Goal: Task Accomplishment & Management: Use online tool/utility

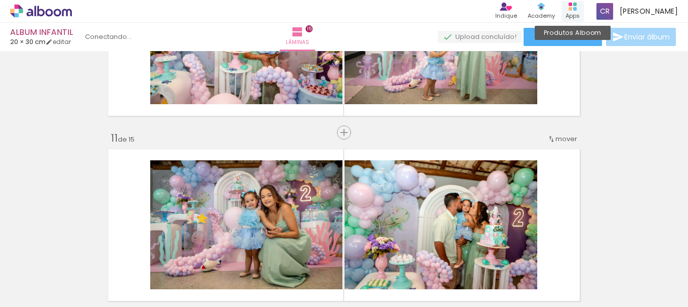
scroll to position [1721, 0]
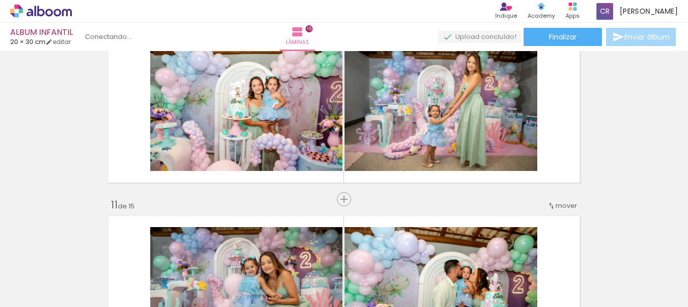
click at [0, 0] on span "Adicionar Fotos" at bounding box center [0, 0] width 0 height 0
click at [0, 0] on input "file" at bounding box center [0, 0] width 0 height 0
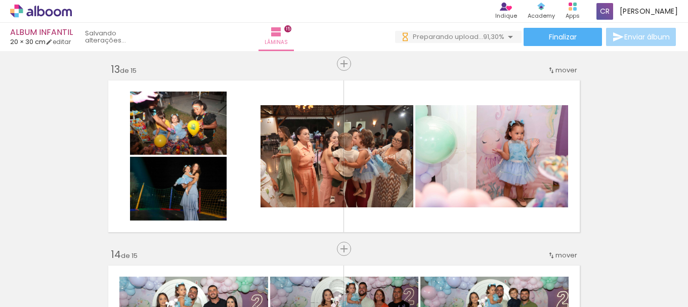
scroll to position [0, 0]
click at [0, 0] on input "Todas as fotos" at bounding box center [0, 0] width 0 height 0
click at [0, 0] on slot "Não utilizadas" at bounding box center [0, 0] width 0 height 0
type input "Não utilizadas"
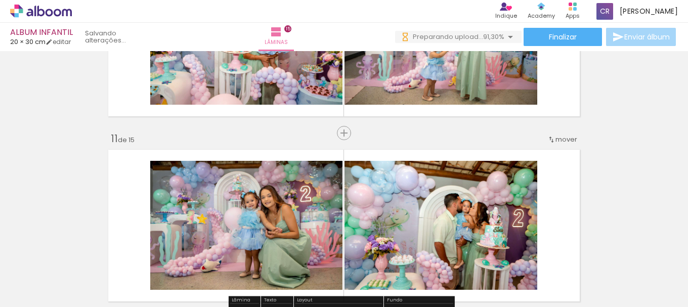
scroll to position [1822, 0]
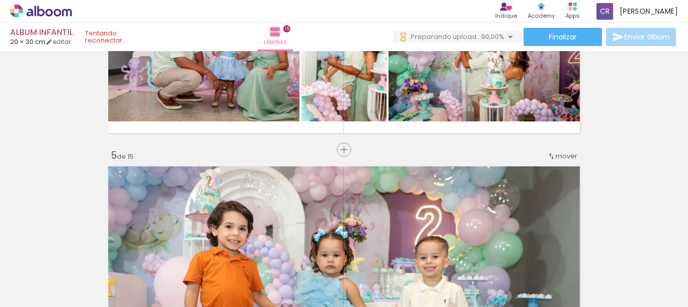
scroll to position [658, 0]
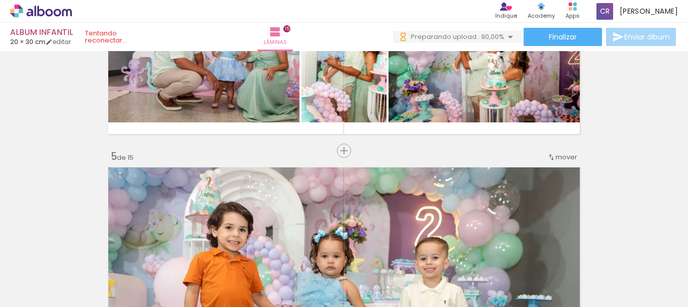
click at [554, 191] on quentale-photo at bounding box center [344, 244] width 480 height 160
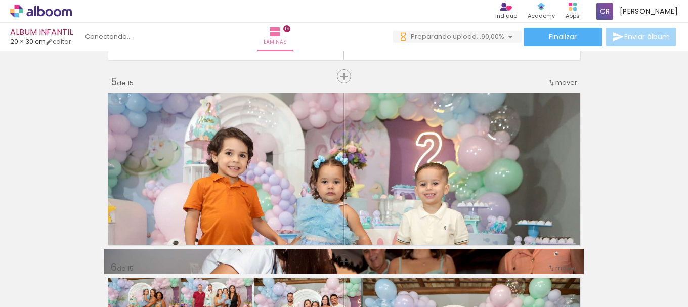
scroll to position [709, 0]
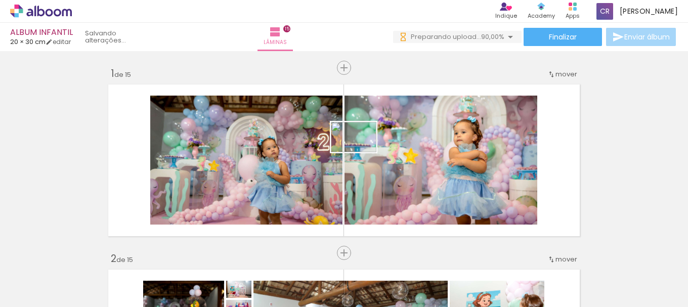
scroll to position [709, 0]
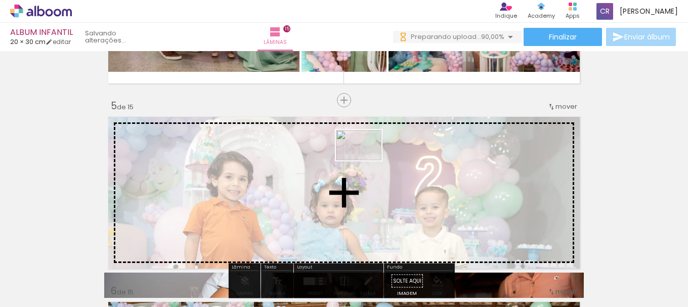
drag, startPoint x: 229, startPoint y: 276, endPoint x: 367, endPoint y: 160, distance: 179.7
click at [367, 160] on quentale-workspace at bounding box center [344, 153] width 688 height 307
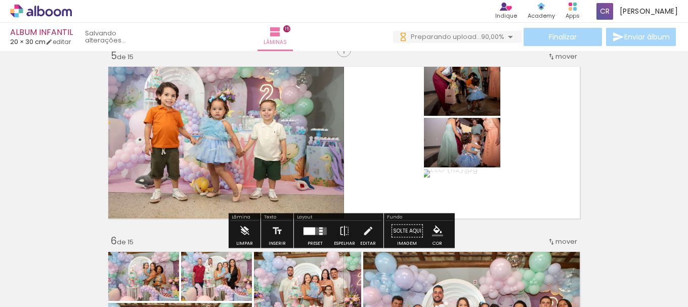
scroll to position [759, 0]
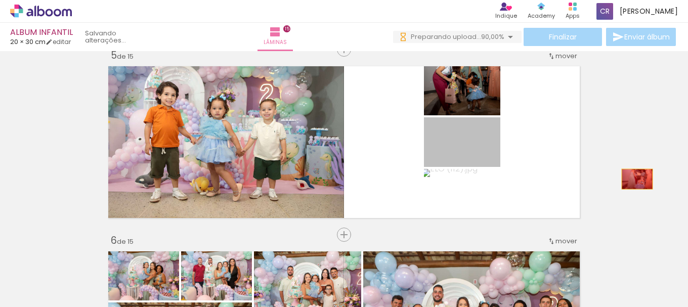
drag, startPoint x: 478, startPoint y: 154, endPoint x: 634, endPoint y: 179, distance: 157.4
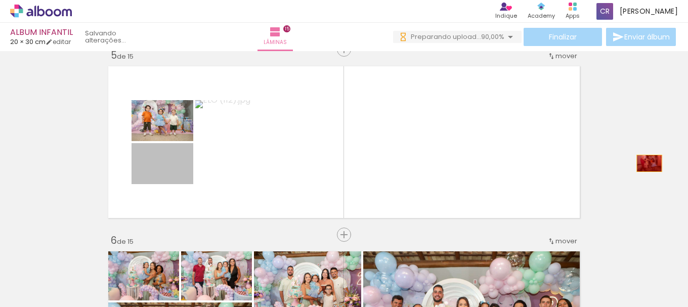
drag, startPoint x: 177, startPoint y: 175, endPoint x: 646, endPoint y: 164, distance: 468.9
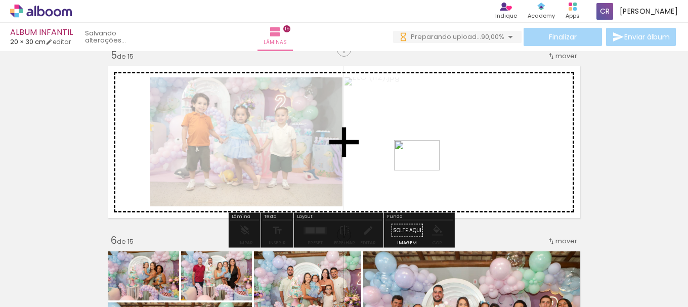
drag, startPoint x: 384, startPoint y: 286, endPoint x: 425, endPoint y: 171, distance: 121.8
click at [425, 171] on quentale-workspace at bounding box center [344, 153] width 688 height 307
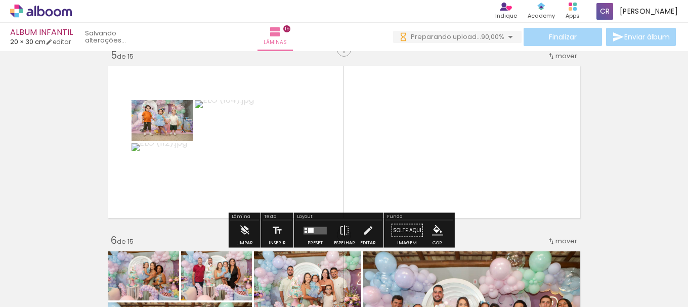
click at [312, 231] on quentale-layouter at bounding box center [315, 231] width 23 height 8
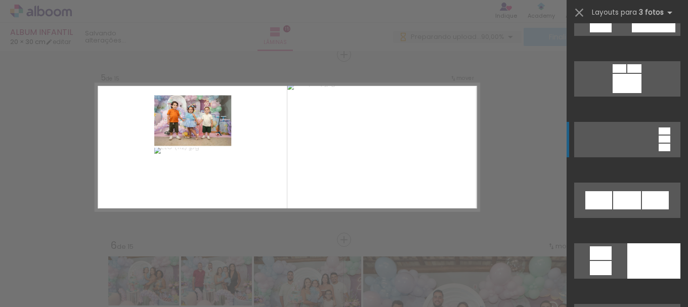
scroll to position [861, 0]
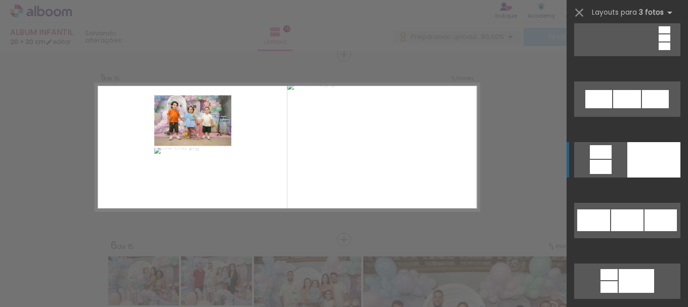
click at [647, 175] on div at bounding box center [654, 159] width 53 height 35
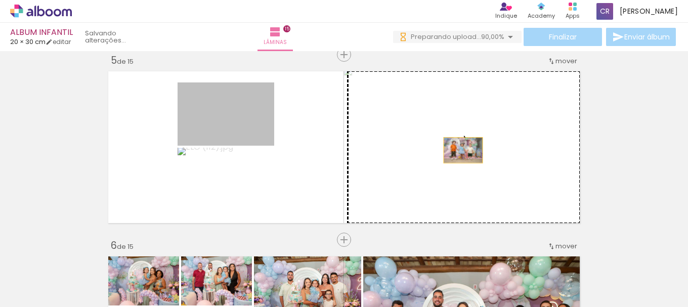
drag, startPoint x: 225, startPoint y: 115, endPoint x: 461, endPoint y: 151, distance: 238.1
click at [0, 0] on slot at bounding box center [0, 0] width 0 height 0
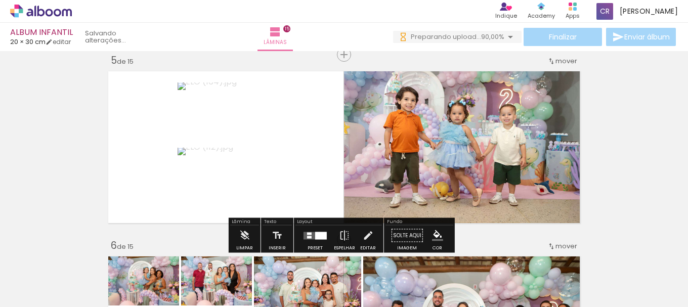
drag, startPoint x: 324, startPoint y: 234, endPoint x: 684, endPoint y: 167, distance: 365.6
click at [324, 234] on div at bounding box center [321, 236] width 12 height 8
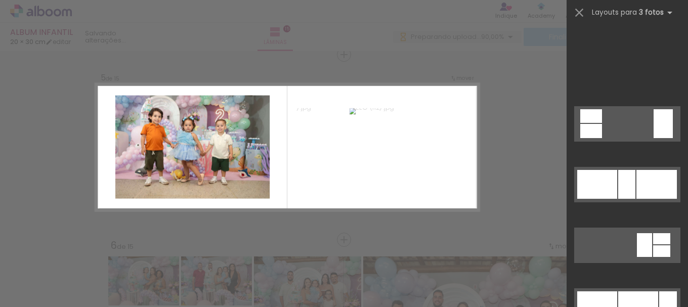
scroll to position [4262, 0]
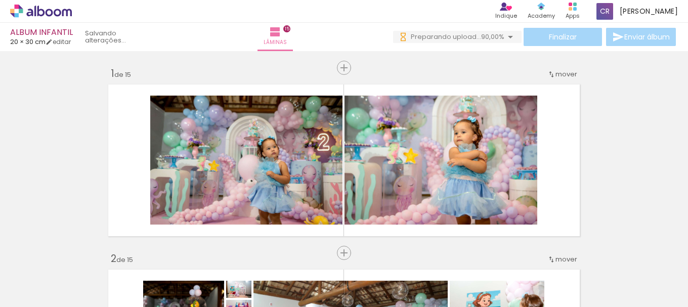
scroll to position [754, 0]
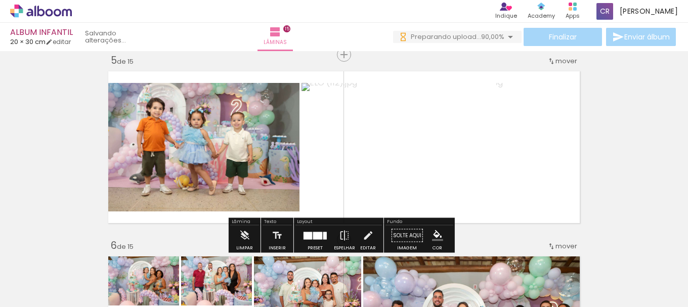
click at [466, 155] on quentale-photo at bounding box center [398, 147] width 193 height 129
click at [513, 148] on quentale-photo at bounding box center [541, 147] width 88 height 129
click at [546, 157] on quentale-photo at bounding box center [541, 147] width 88 height 129
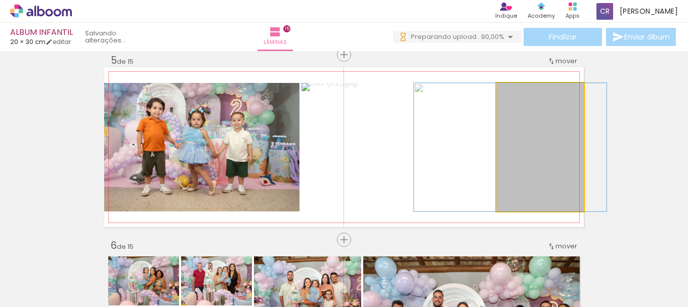
drag, startPoint x: 546, startPoint y: 157, endPoint x: 516, endPoint y: 153, distance: 30.2
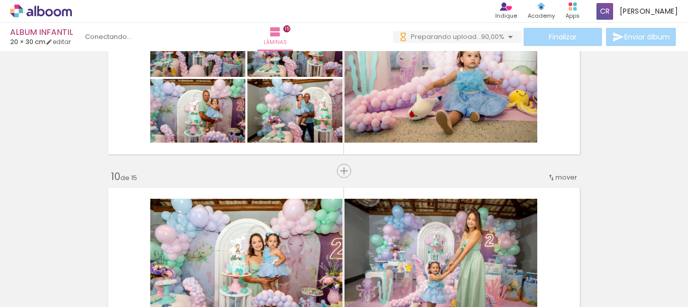
scroll to position [1514, 0]
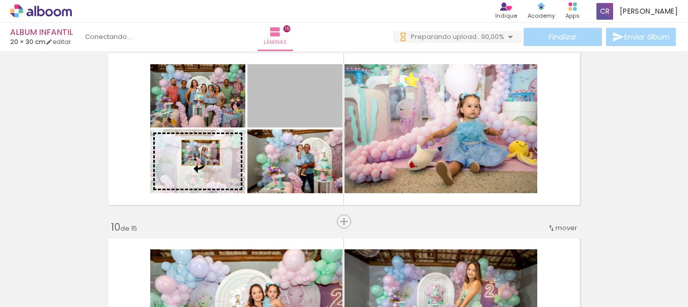
drag, startPoint x: 292, startPoint y: 108, endPoint x: 197, endPoint y: 153, distance: 104.6
click at [0, 0] on slot at bounding box center [0, 0] width 0 height 0
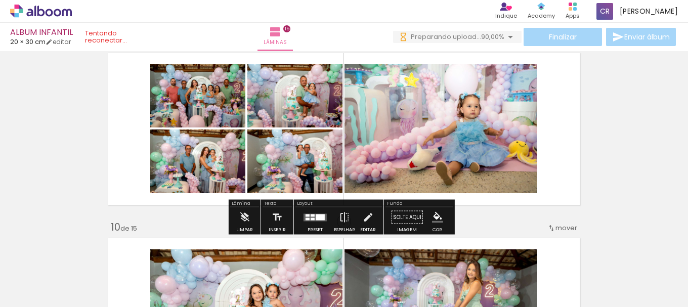
click at [43, 196] on div "Inserir lâmina 1 de 15 Inserir lâmina 2 de 15 Inserir lâmina 3 de 15 Inserir lâ…" at bounding box center [344, 23] width 688 height 2965
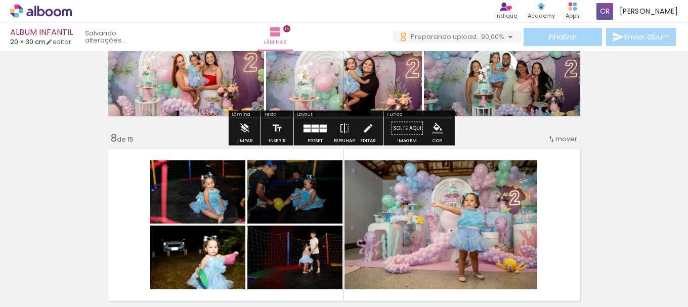
scroll to position [1311, 0]
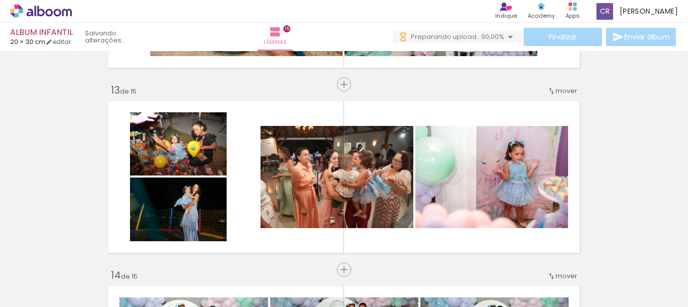
scroll to position [2222, 0]
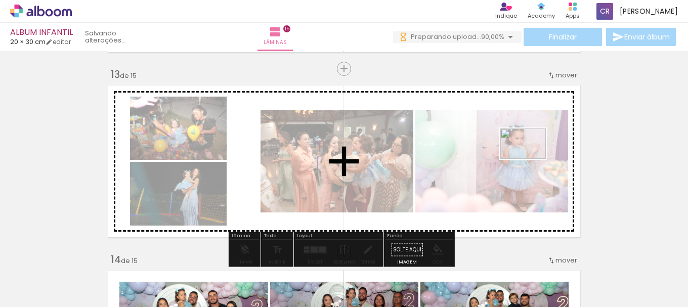
drag, startPoint x: 523, startPoint y: 180, endPoint x: 531, endPoint y: 159, distance: 22.6
click at [531, 159] on quentale-workspace at bounding box center [344, 153] width 688 height 307
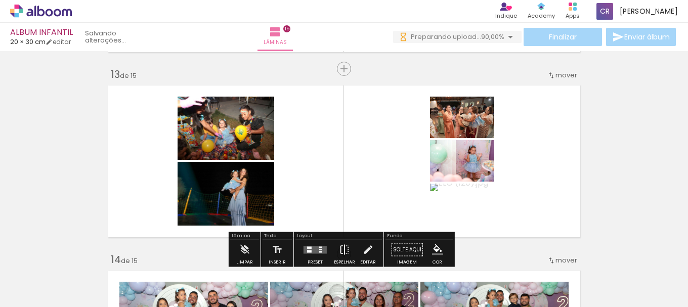
click at [339, 241] on iron-icon at bounding box center [344, 250] width 11 height 20
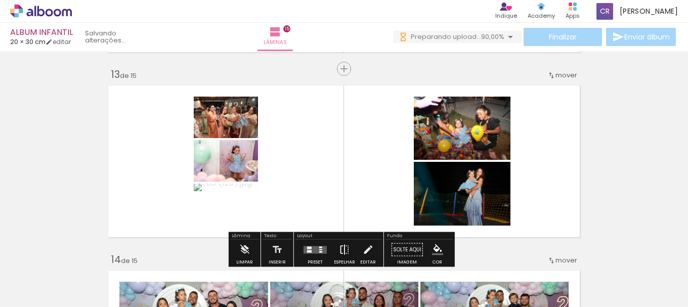
click at [339, 241] on iron-icon at bounding box center [344, 250] width 11 height 20
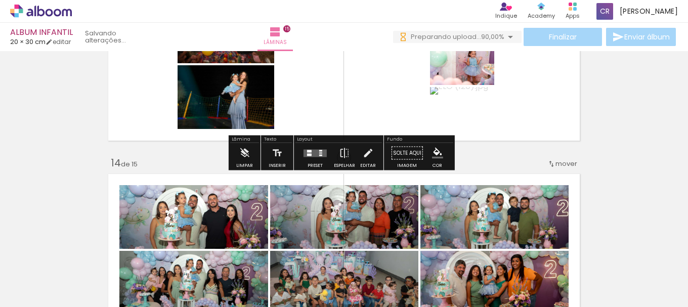
scroll to position [2324, 0]
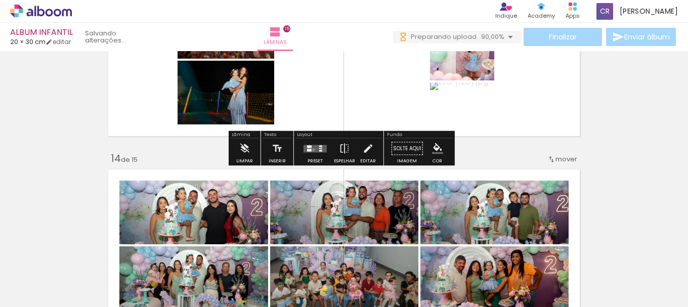
click at [311, 150] on quentale-layouter at bounding box center [315, 149] width 23 height 8
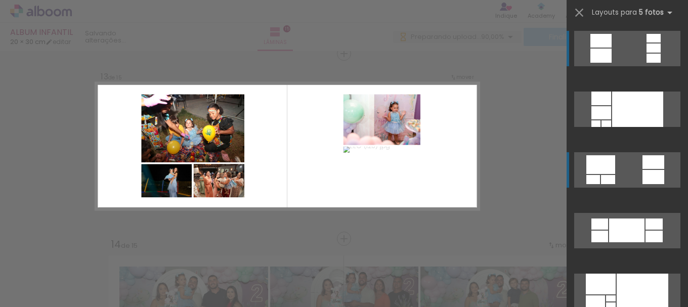
scroll to position [2237, 0]
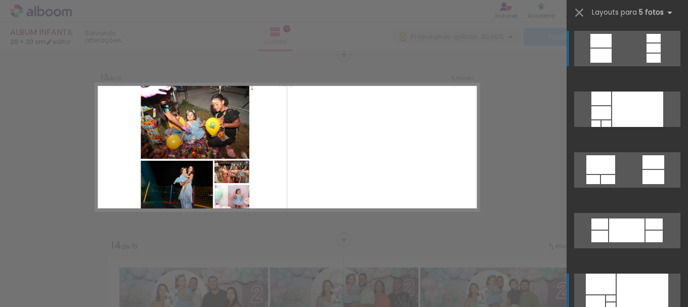
click at [629, 296] on div at bounding box center [643, 291] width 52 height 35
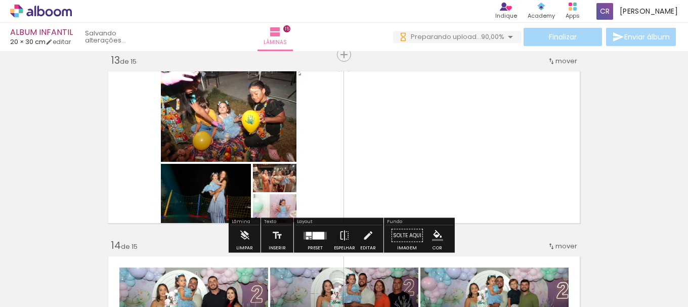
click at [313, 238] on div at bounding box center [319, 236] width 12 height 8
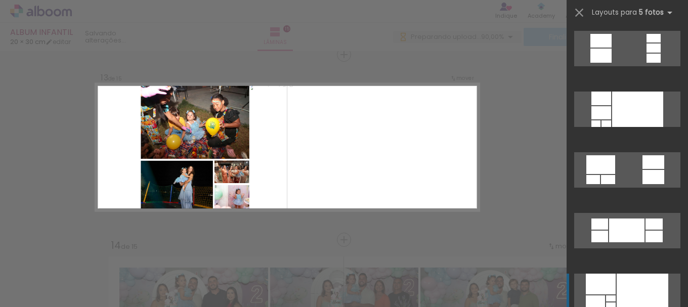
scroll to position [243, 0]
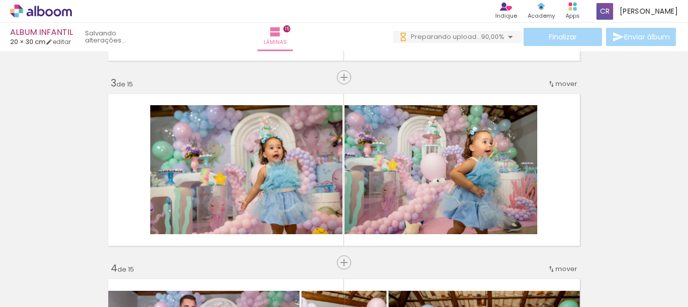
scroll to position [363, 0]
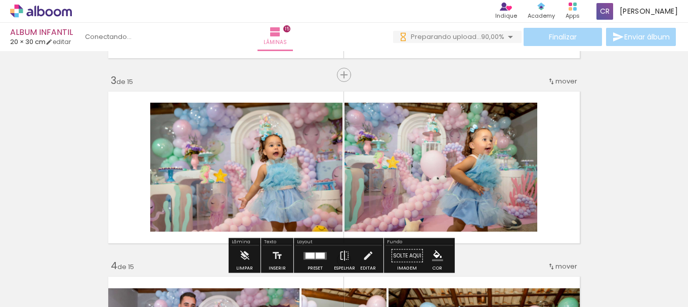
scroll to position [243, 0]
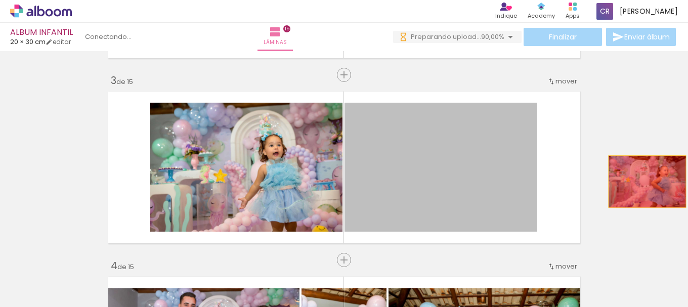
drag, startPoint x: 450, startPoint y: 184, endPoint x: 644, endPoint y: 182, distance: 194.4
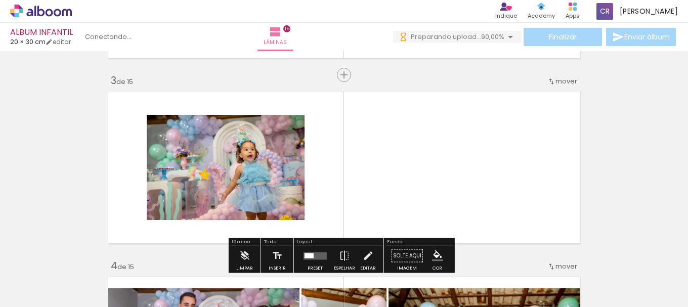
click at [460, 216] on quentale-workspace at bounding box center [344, 153] width 688 height 307
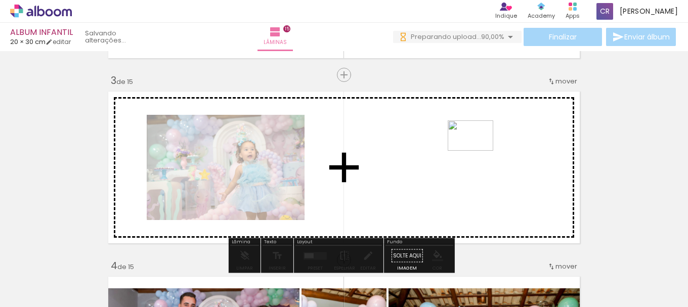
drag, startPoint x: 450, startPoint y: 282, endPoint x: 478, endPoint y: 151, distance: 134.1
click at [478, 151] on quentale-workspace at bounding box center [344, 153] width 688 height 307
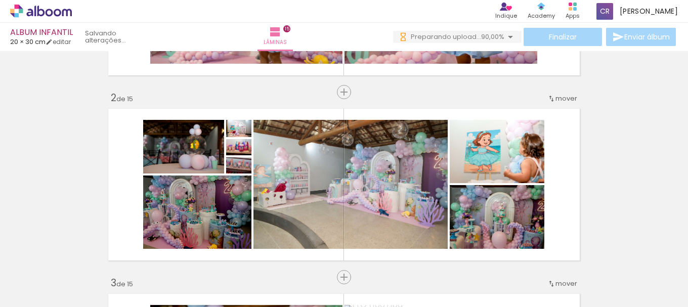
scroll to position [0, 0]
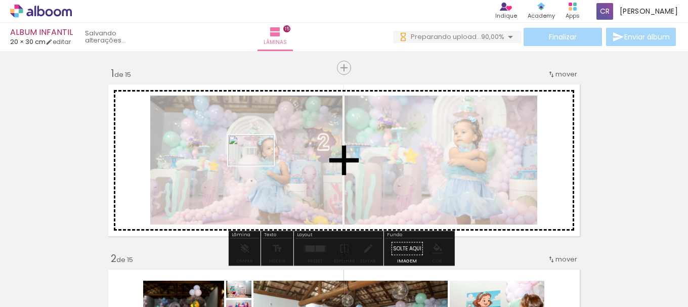
drag, startPoint x: 443, startPoint y: 281, endPoint x: 259, endPoint y: 166, distance: 217.7
click at [259, 166] on quentale-workspace at bounding box center [344, 153] width 688 height 307
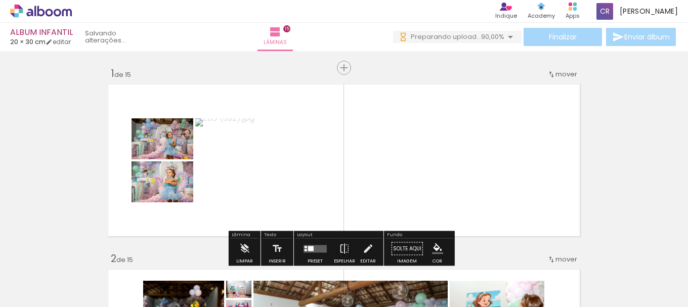
click at [166, 144] on div at bounding box center [164, 145] width 12 height 10
click at [183, 149] on quentale-photo at bounding box center [163, 138] width 62 height 41
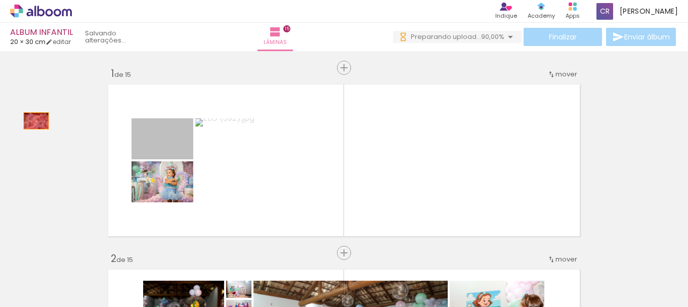
drag, startPoint x: 180, startPoint y: 148, endPoint x: 32, endPoint y: 121, distance: 149.7
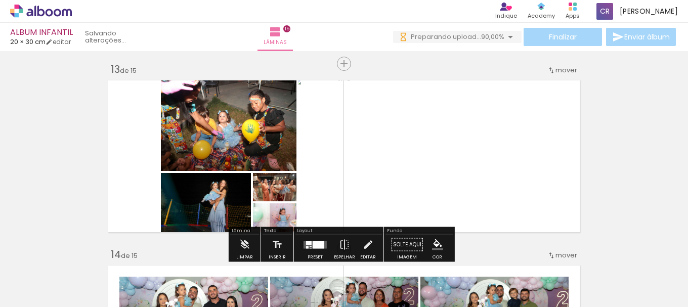
scroll to position [2278, 0]
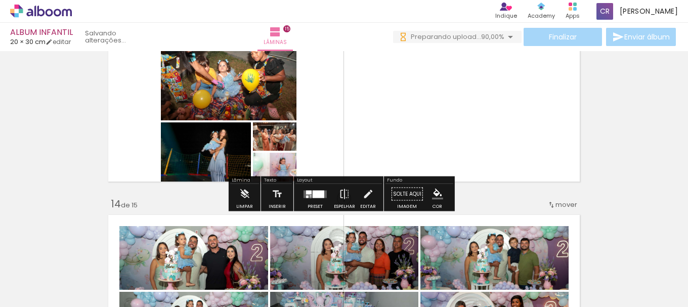
drag, startPoint x: 309, startPoint y: 194, endPoint x: 602, endPoint y: 174, distance: 294.3
click at [309, 194] on quentale-layouter at bounding box center [315, 194] width 23 height 8
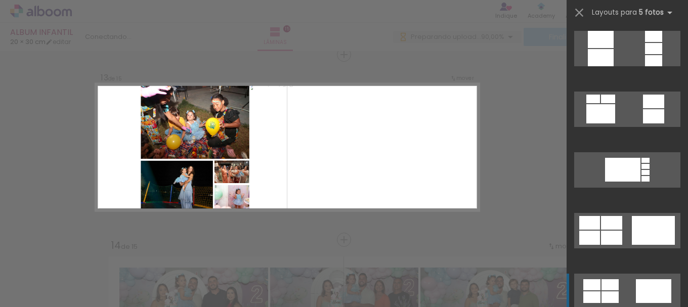
scroll to position [699, 0]
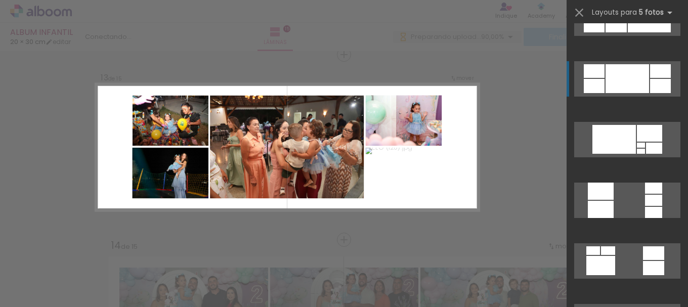
click at [635, 83] on div at bounding box center [628, 78] width 44 height 29
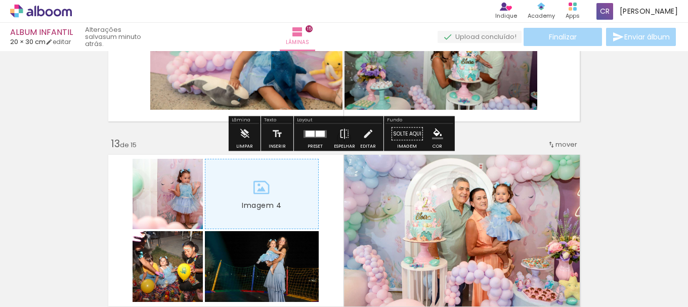
scroll to position [2227, 0]
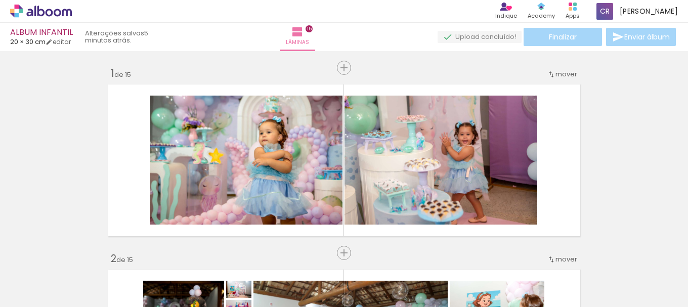
scroll to position [2227, 0]
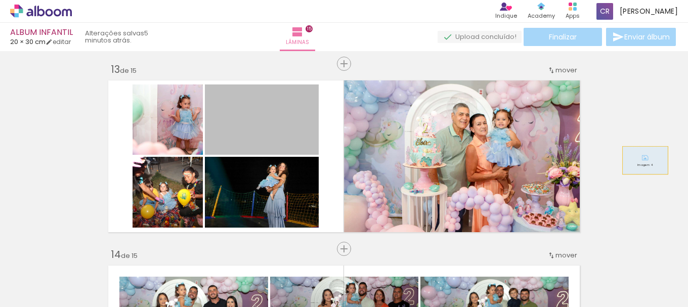
drag, startPoint x: 328, startPoint y: 133, endPoint x: 642, endPoint y: 160, distance: 315.0
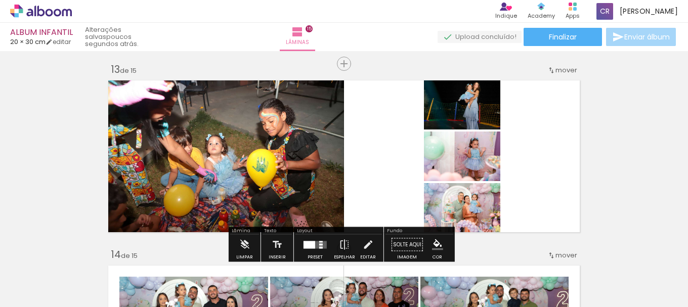
click at [313, 238] on div at bounding box center [315, 245] width 27 height 20
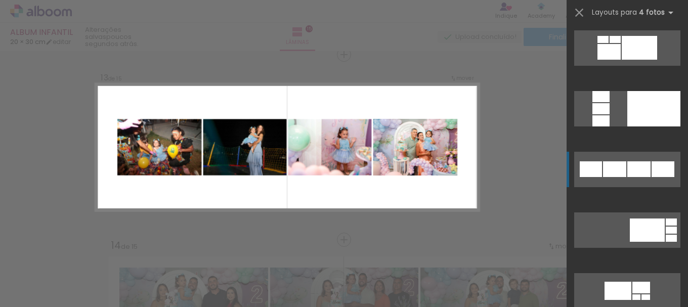
scroll to position [759, 0]
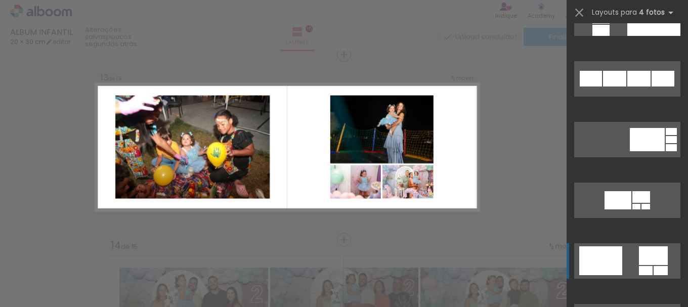
click at [653, 262] on div at bounding box center [653, 256] width 29 height 19
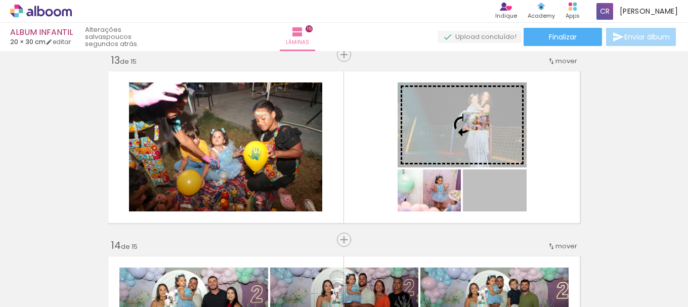
drag, startPoint x: 503, startPoint y: 193, endPoint x: 473, endPoint y: 121, distance: 77.6
click at [0, 0] on slot "Imagem 4" at bounding box center [0, 0] width 0 height 0
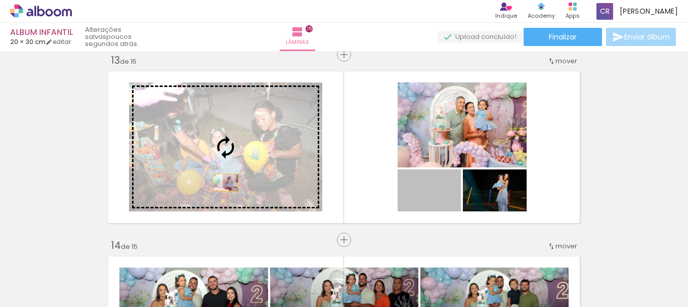
drag, startPoint x: 420, startPoint y: 211, endPoint x: 222, endPoint y: 183, distance: 200.5
click at [0, 0] on slot "Imagem 4" at bounding box center [0, 0] width 0 height 0
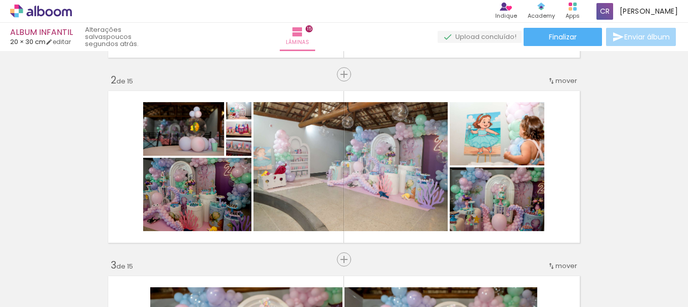
scroll to position [0, 0]
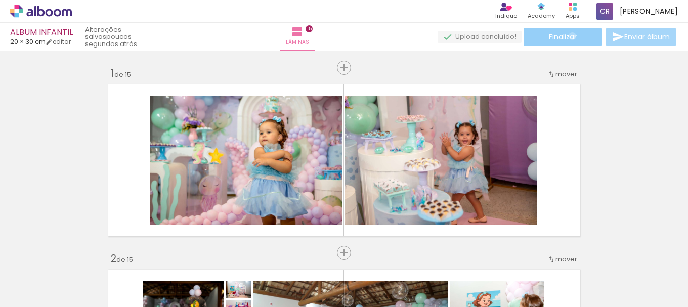
click at [569, 36] on span "Finalizar" at bounding box center [563, 36] width 28 height 7
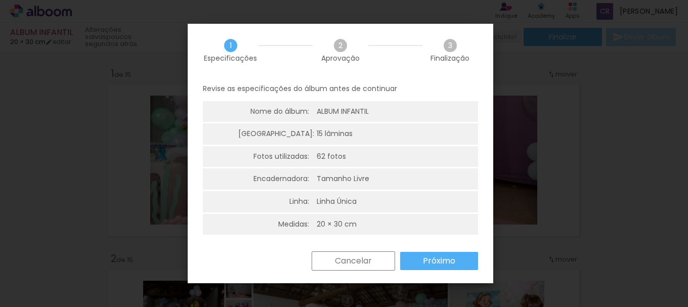
click at [0, 0] on slot "Próximo" at bounding box center [0, 0] width 0 height 0
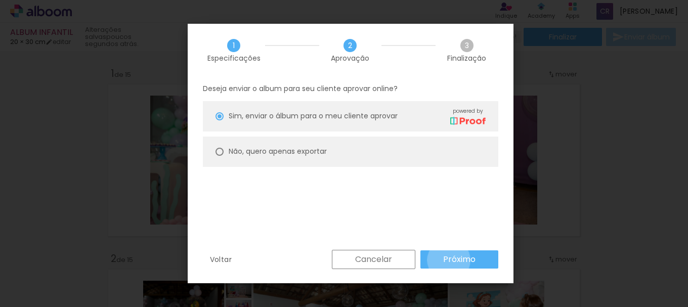
click at [0, 0] on slot "Próximo" at bounding box center [0, 0] width 0 height 0
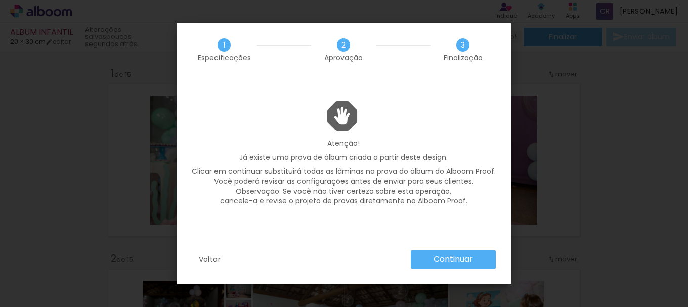
click at [0, 0] on slot "Continuar" at bounding box center [0, 0] width 0 height 0
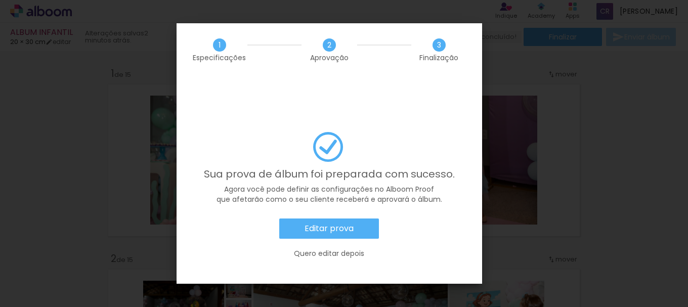
click at [0, 0] on slot "Editar prova" at bounding box center [0, 0] width 0 height 0
